Goal: Task Accomplishment & Management: Manage account settings

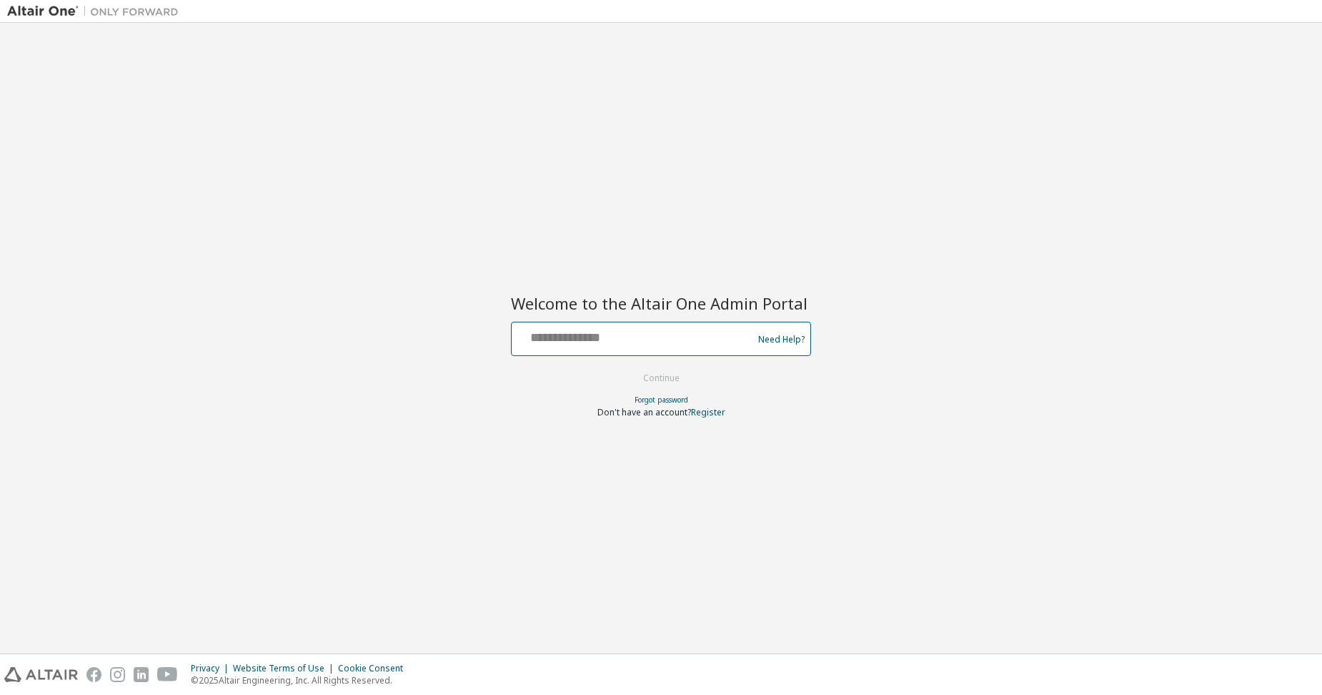
click at [565, 329] on input "text" at bounding box center [634, 335] width 234 height 21
type input "**********"
drag, startPoint x: 659, startPoint y: 382, endPoint x: 652, endPoint y: 375, distance: 9.6
click at [656, 380] on button "Continue" at bounding box center [661, 377] width 66 height 21
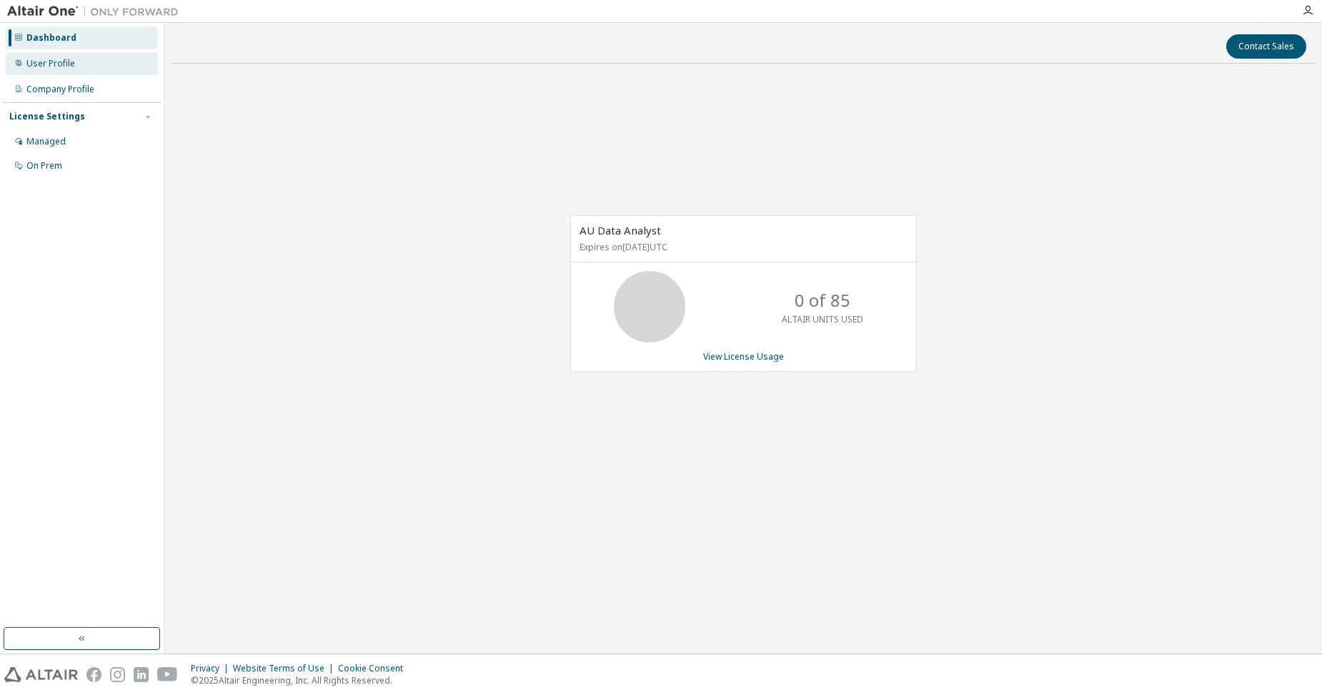
click at [47, 68] on div "User Profile" at bounding box center [82, 63] width 152 height 23
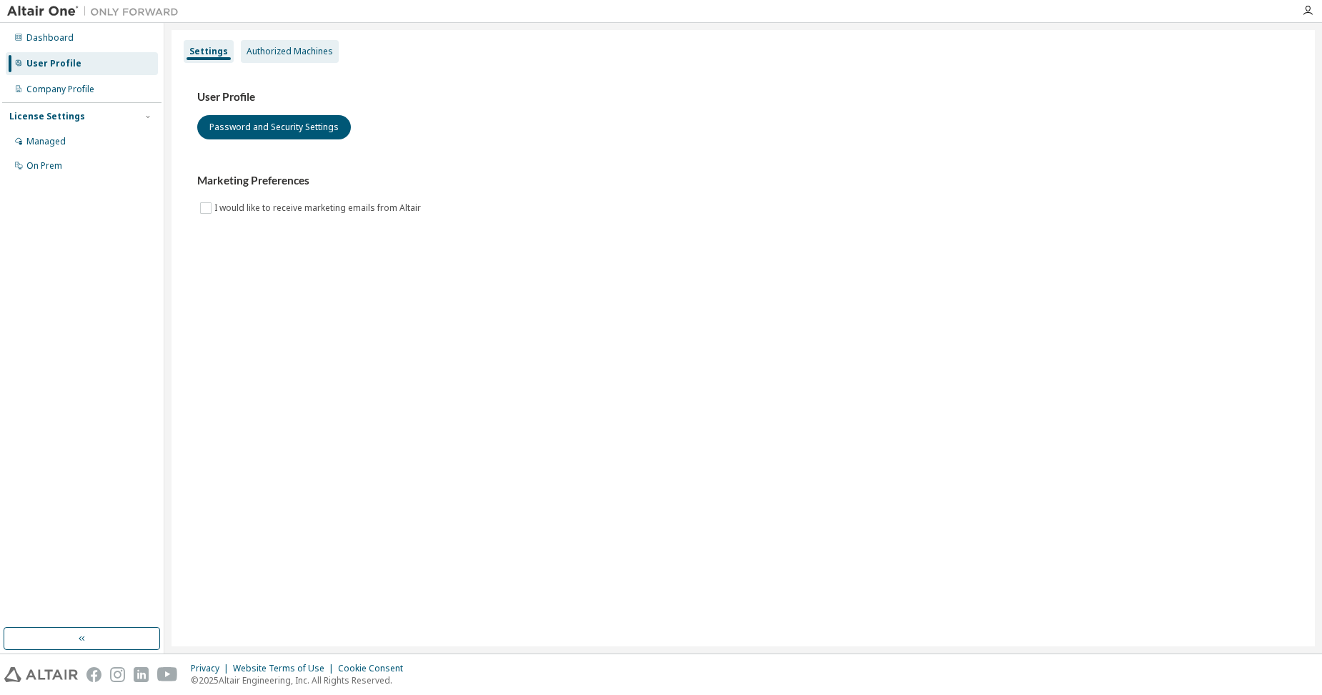
click at [277, 49] on div "Authorized Machines" at bounding box center [290, 51] width 86 height 11
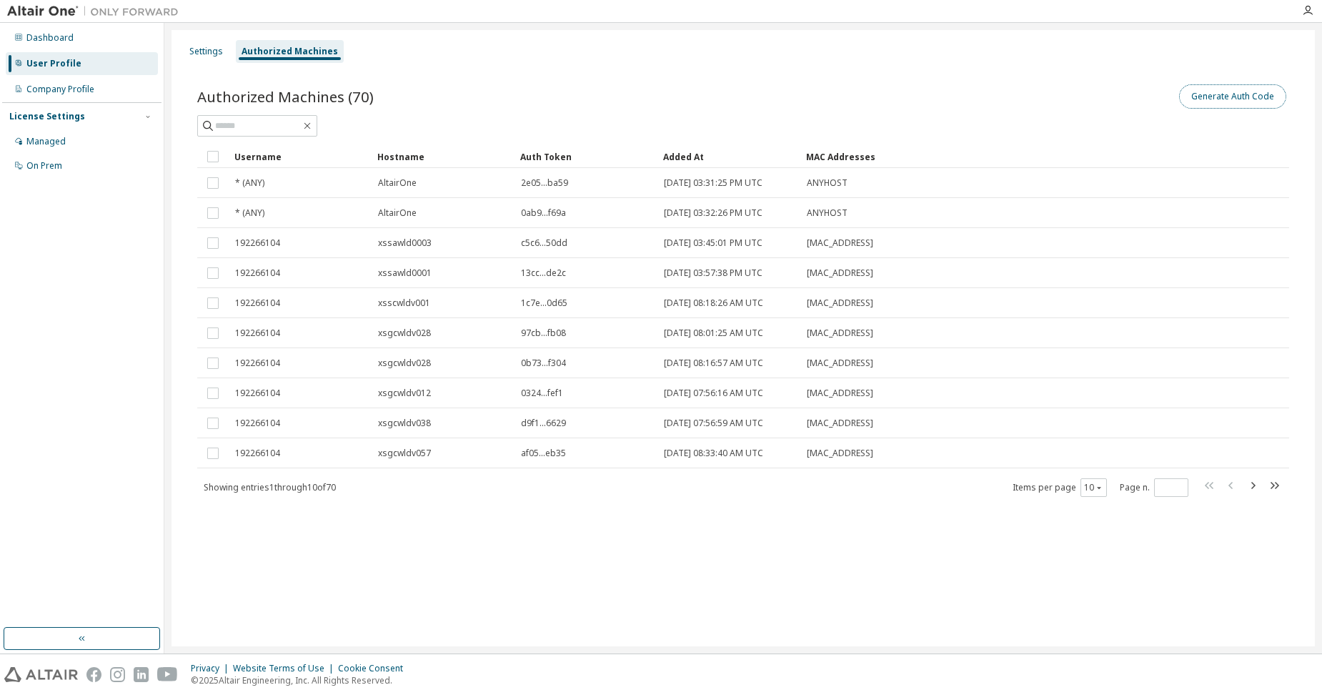
click at [1221, 98] on button "Generate Auth Code" at bounding box center [1232, 96] width 107 height 24
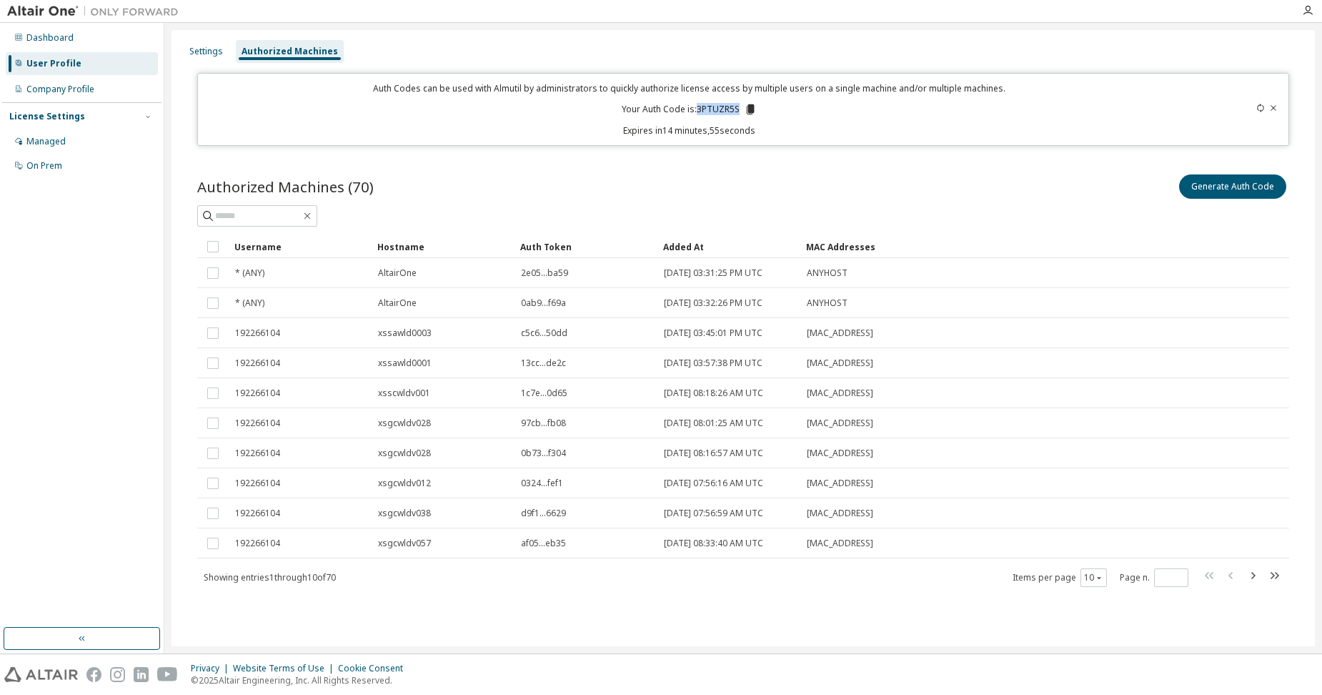
drag, startPoint x: 699, startPoint y: 109, endPoint x: 740, endPoint y: 111, distance: 41.5
click at [740, 111] on p "Your Auth Code is: 3PTUZR5S" at bounding box center [689, 109] width 135 height 13
copy p "3PTUZR5S"
